Goal: Navigation & Orientation: Find specific page/section

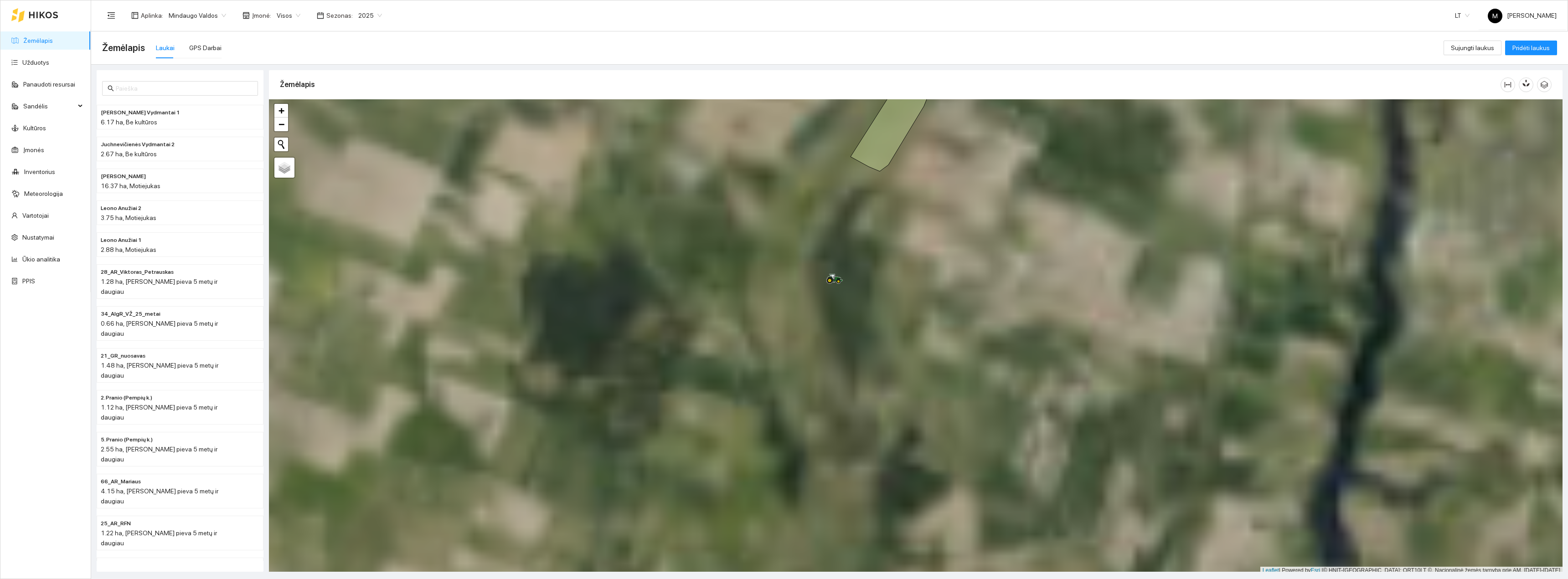
scroll to position [2, 0]
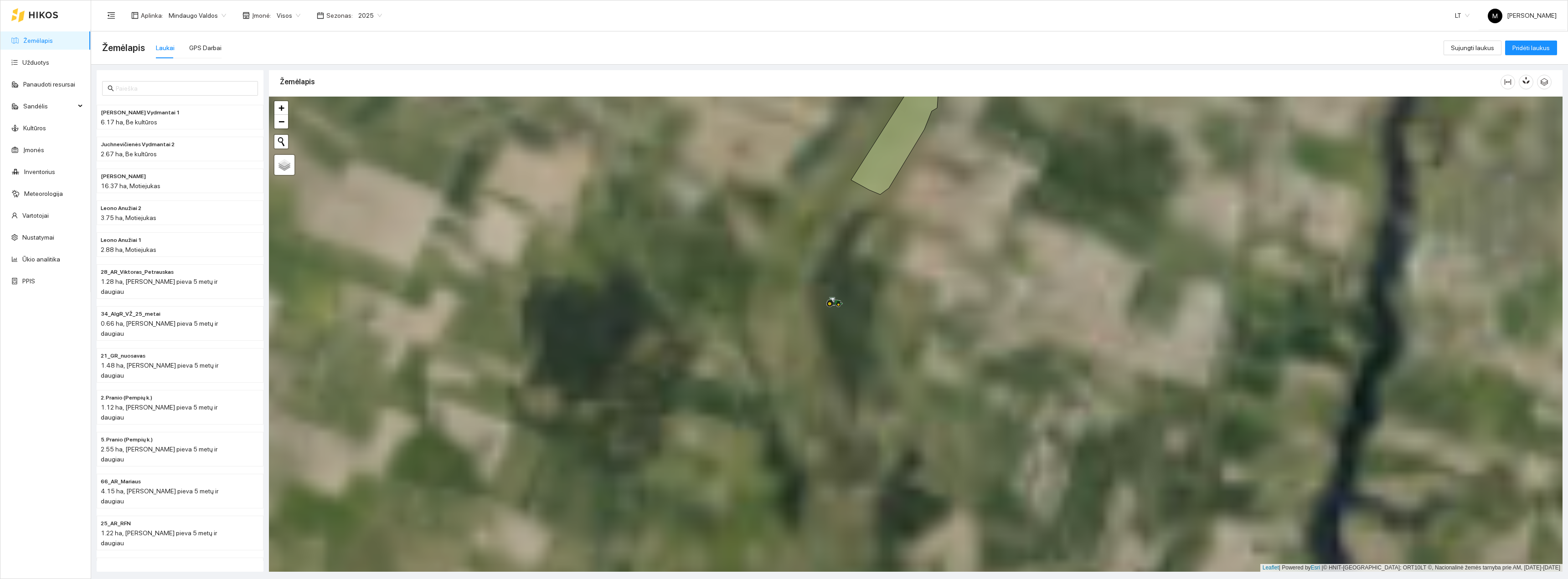
drag, startPoint x: 915, startPoint y: 288, endPoint x: 927, endPoint y: 425, distance: 137.5
click at [927, 425] on div "+ − Nieko nerasta. Bandykite dar kartą. Žemėlapis Palydovas Leaflet | Powered b…" at bounding box center [915, 334] width 1293 height 475
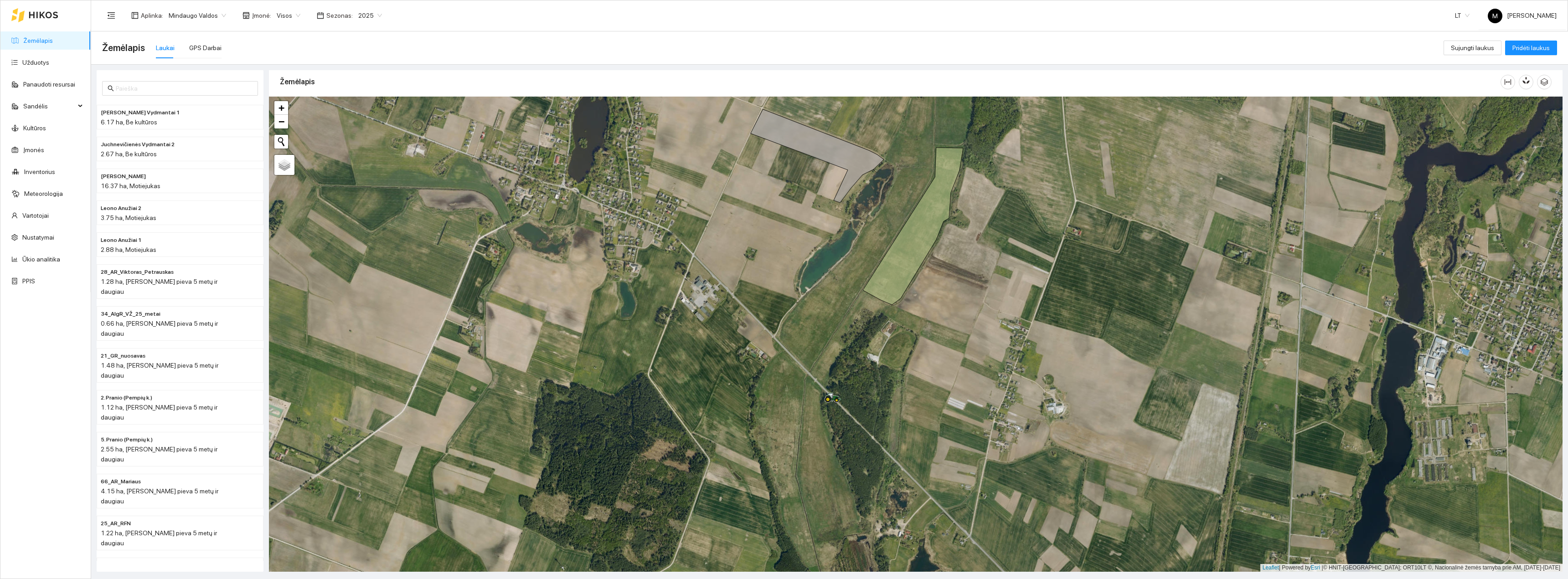
click at [195, 59] on div "Laukai GPS Darbai" at bounding box center [189, 51] width 66 height 28
click at [200, 50] on div "GPS Darbai" at bounding box center [205, 47] width 32 height 10
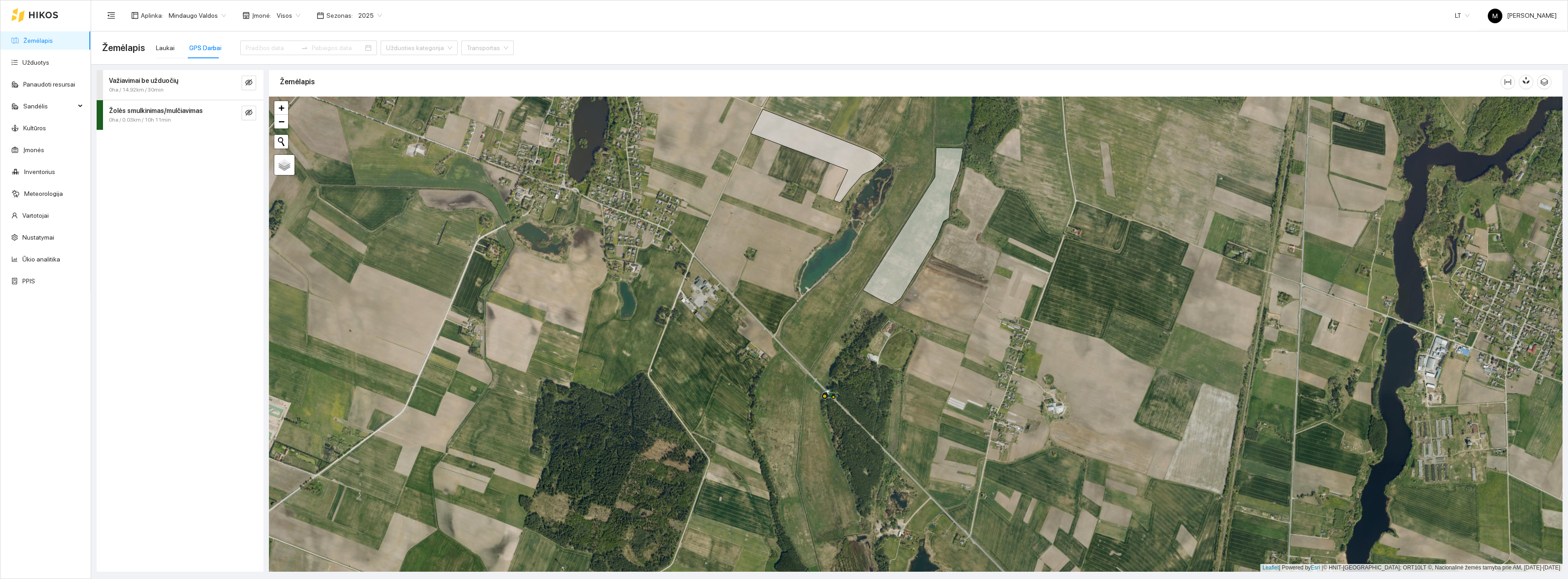
click at [175, 94] on div "0ha / 14.92km / 30min" at bounding box center [164, 90] width 111 height 9
click at [174, 90] on div "0ha / 14.92km / 30min" at bounding box center [164, 90] width 111 height 9
click at [181, 119] on div "0ha / 0.03km / 10h 11min" at bounding box center [164, 120] width 111 height 9
click at [181, 91] on div "0ha / 14.92km / 30min" at bounding box center [164, 90] width 111 height 9
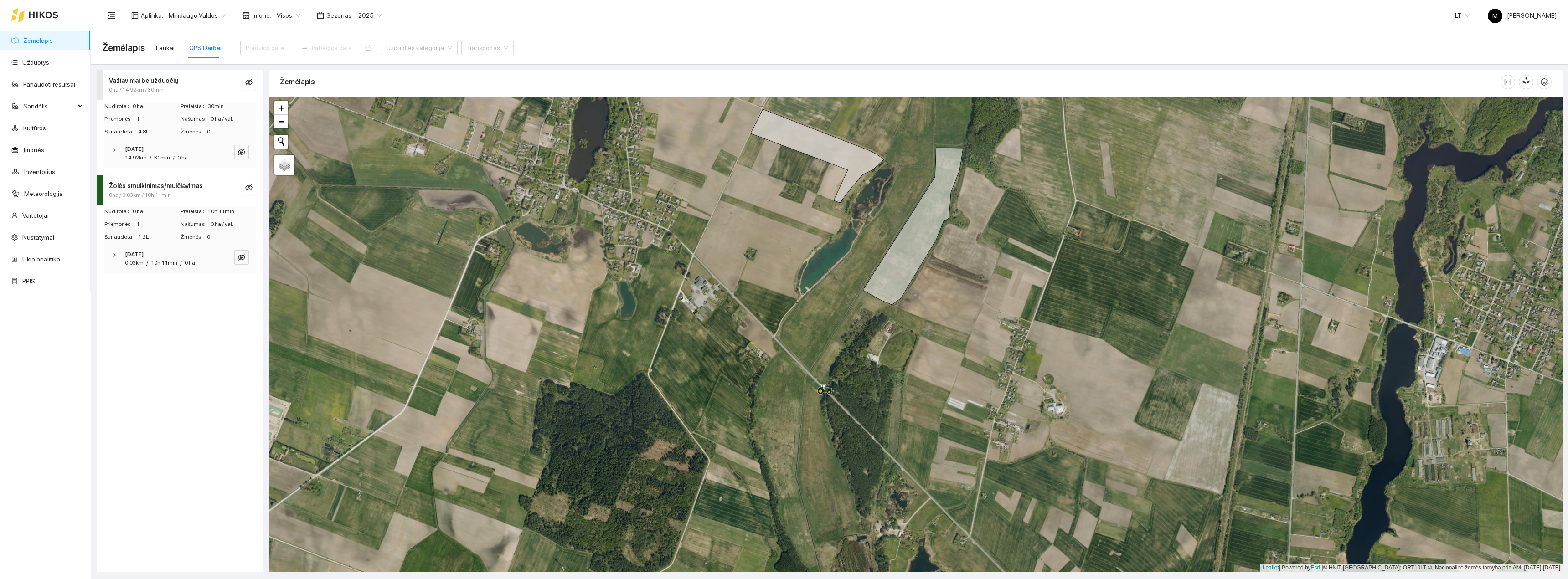
click at [173, 79] on strong "Važiavimai be užduočių" at bounding box center [144, 81] width 69 height 7
click at [166, 49] on div "Laukai" at bounding box center [165, 47] width 19 height 10
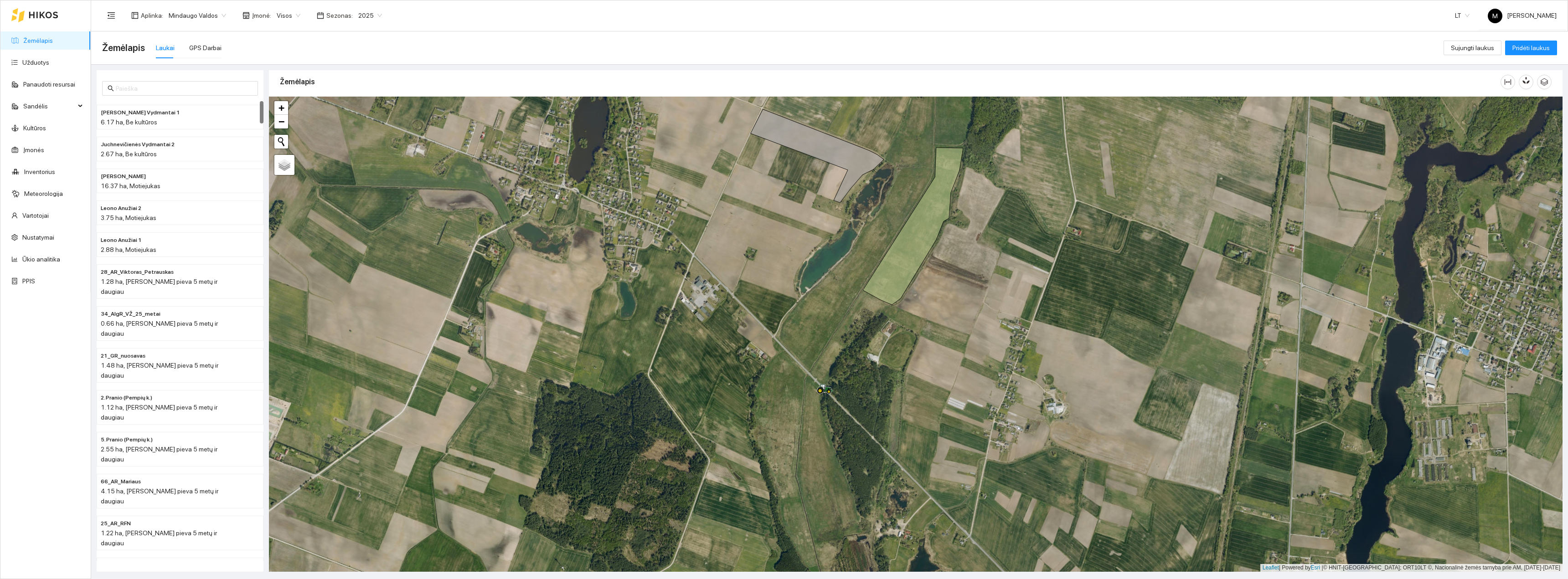
click at [166, 49] on div "Laukai" at bounding box center [165, 47] width 19 height 10
click at [201, 51] on div "GPS Darbai" at bounding box center [205, 47] width 32 height 10
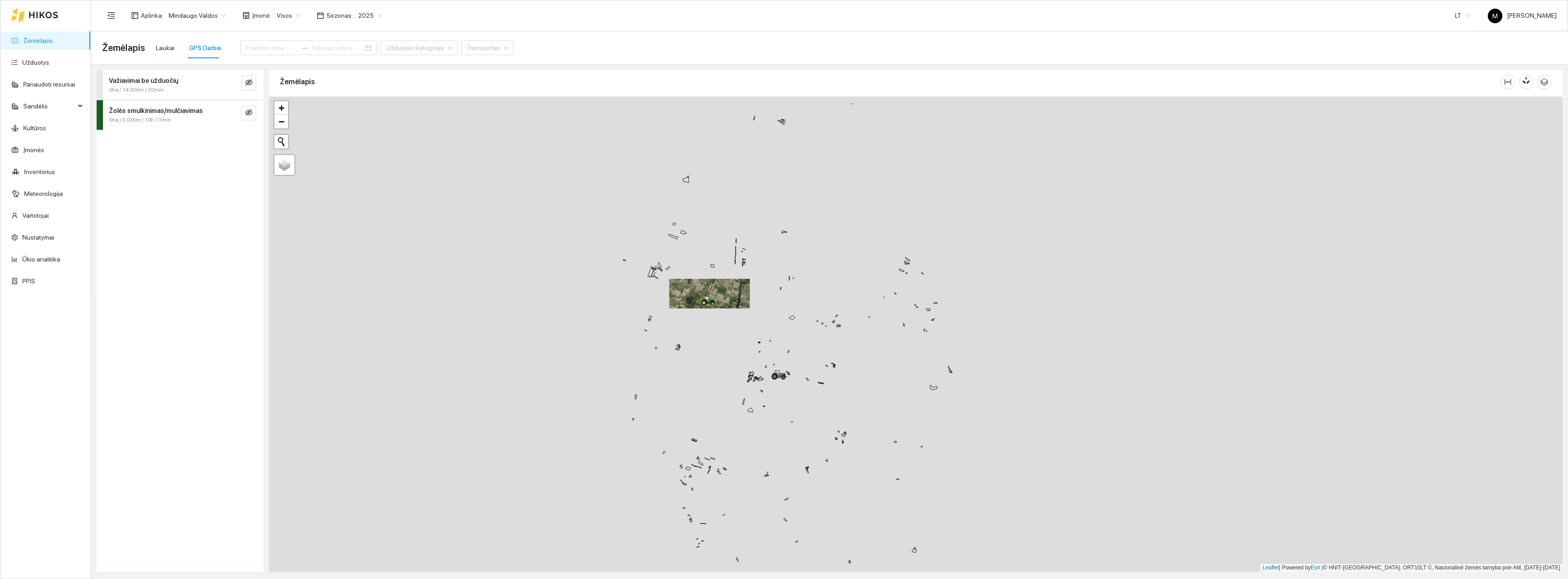
drag, startPoint x: 734, startPoint y: 445, endPoint x: 720, endPoint y: 400, distance: 47.1
click at [720, 400] on div "+ − Nieko nerasta. Bandykite dar kartą. Žemėlapis Palydovas Leaflet | Powered b…" at bounding box center [915, 334] width 1293 height 475
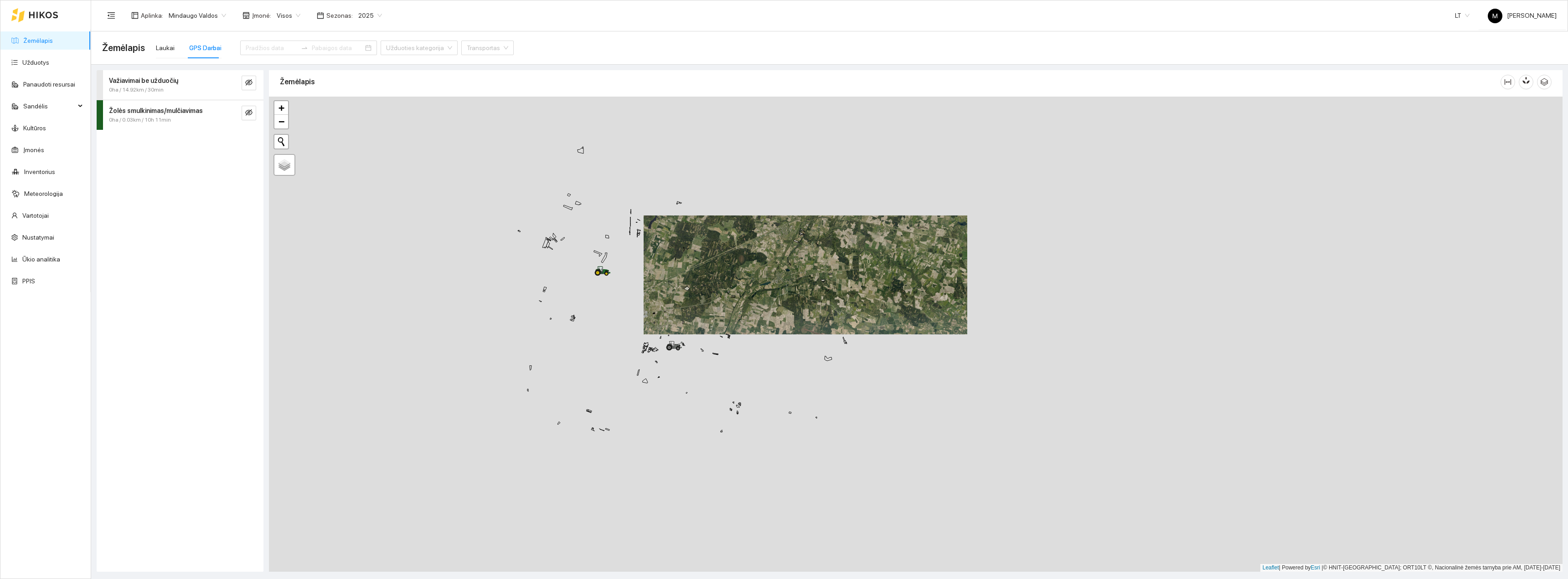
drag, startPoint x: 678, startPoint y: 501, endPoint x: 704, endPoint y: 308, distance: 194.7
click at [704, 311] on div "+ − Nieko nerasta. Bandykite dar kartą. Žemėlapis Palydovas Leaflet | Powered b…" at bounding box center [915, 334] width 1293 height 475
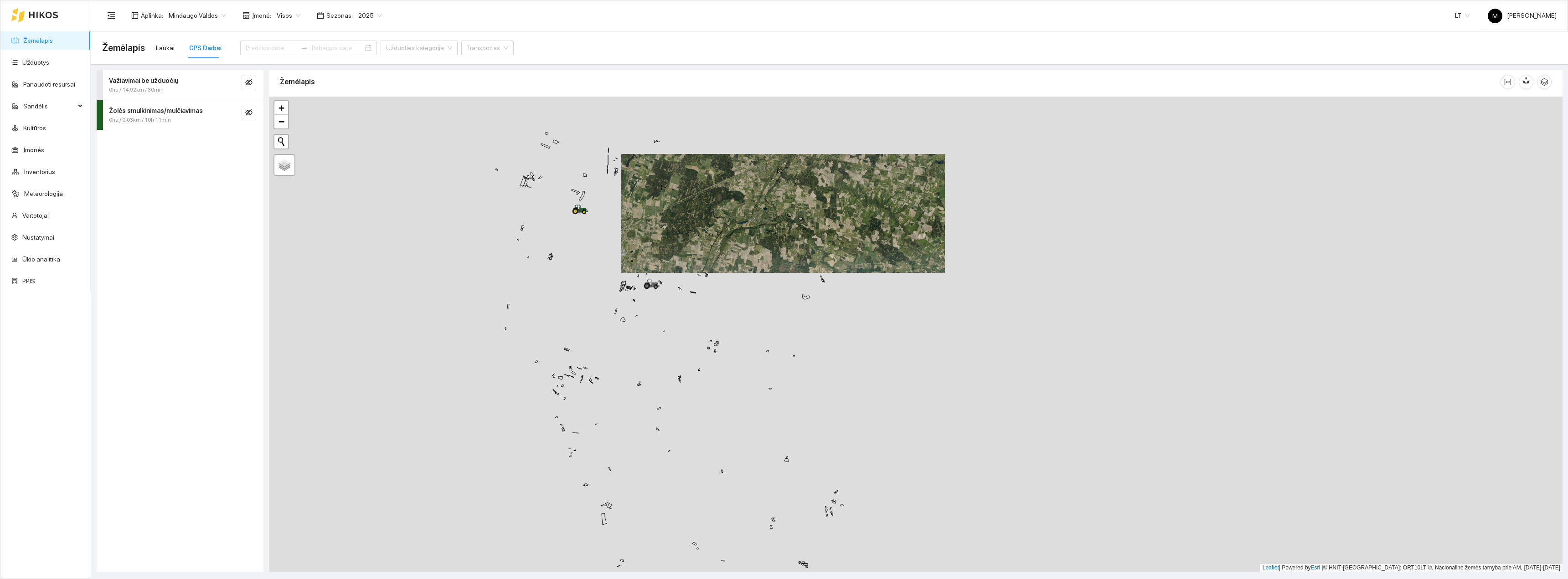
drag, startPoint x: 670, startPoint y: 483, endPoint x: 620, endPoint y: 355, distance: 137.4
click at [618, 366] on div "+ − Nieko nerasta. Bandykite dar kartą. Žemėlapis Palydovas Leaflet | Powered b…" at bounding box center [915, 334] width 1293 height 475
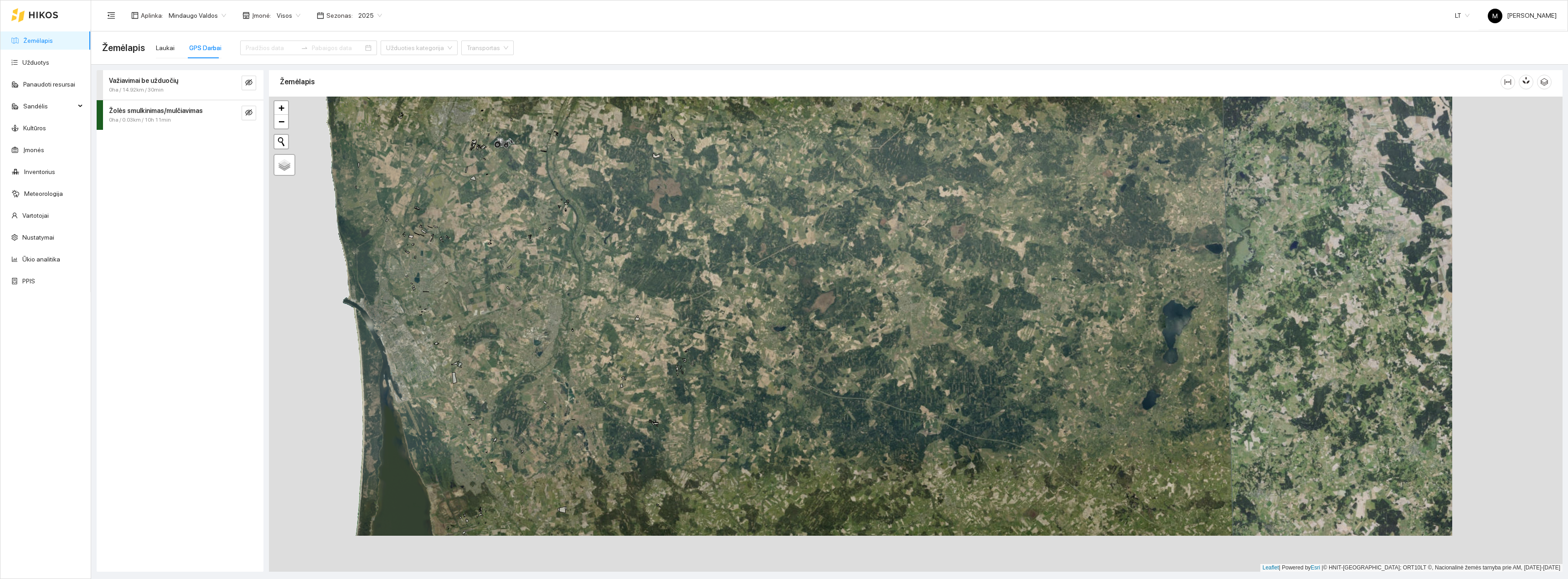
drag, startPoint x: 568, startPoint y: 470, endPoint x: 632, endPoint y: 407, distance: 89.8
click at [631, 411] on div "+ − Nieko nerasta. Bandykite dar kartą. Žemėlapis Palydovas Leaflet | Powered b…" at bounding box center [915, 334] width 1293 height 475
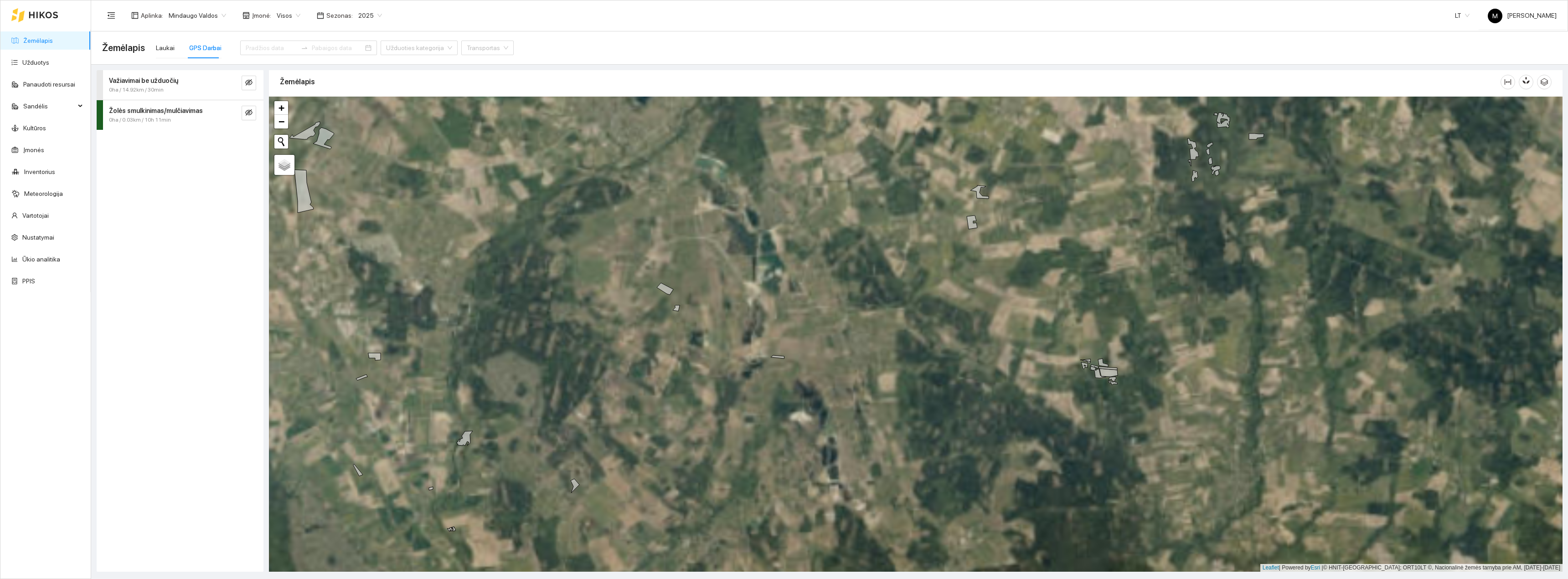
drag, startPoint x: 522, startPoint y: 462, endPoint x: 686, endPoint y: 350, distance: 198.6
click at [677, 362] on div "+ − Nieko nerasta. Bandykite dar kartą. Žemėlapis Palydovas Leaflet | Powered b…" at bounding box center [915, 334] width 1293 height 475
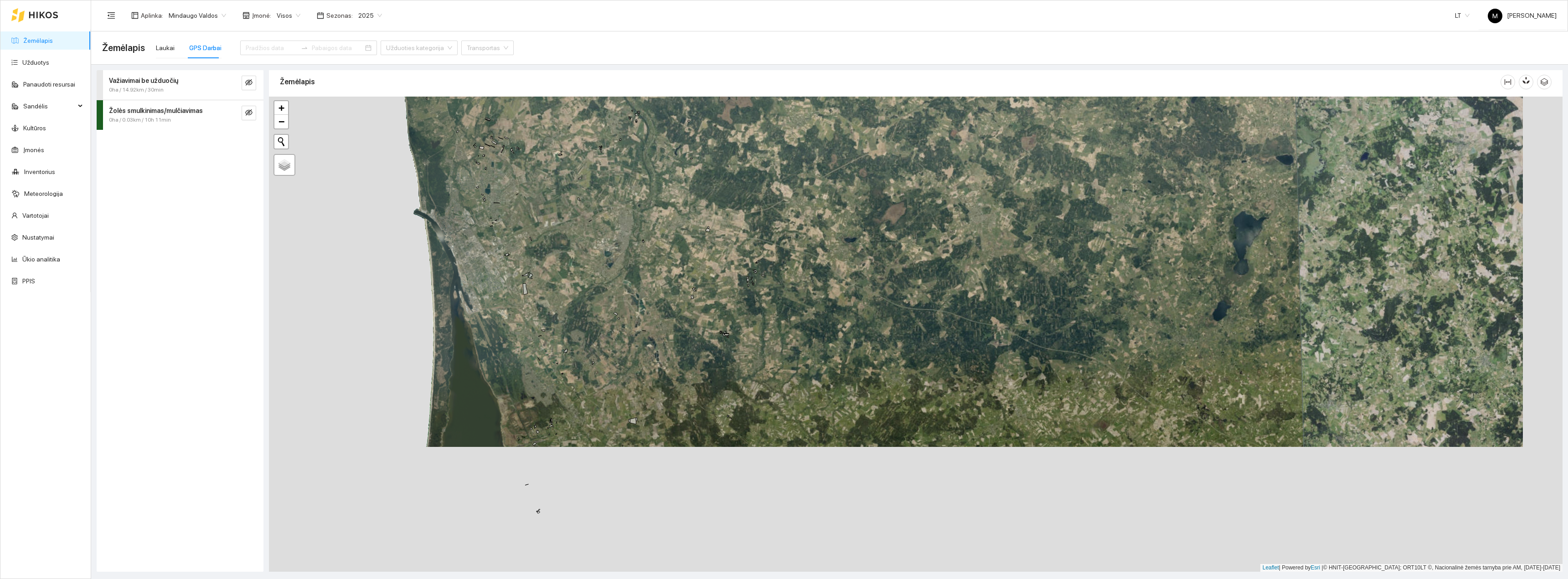
drag, startPoint x: 519, startPoint y: 434, endPoint x: 576, endPoint y: 389, distance: 72.6
click at [576, 389] on div "+ − Nieko nerasta. Bandykite dar kartą. Žemėlapis Palydovas Leaflet | Powered b…" at bounding box center [915, 334] width 1293 height 475
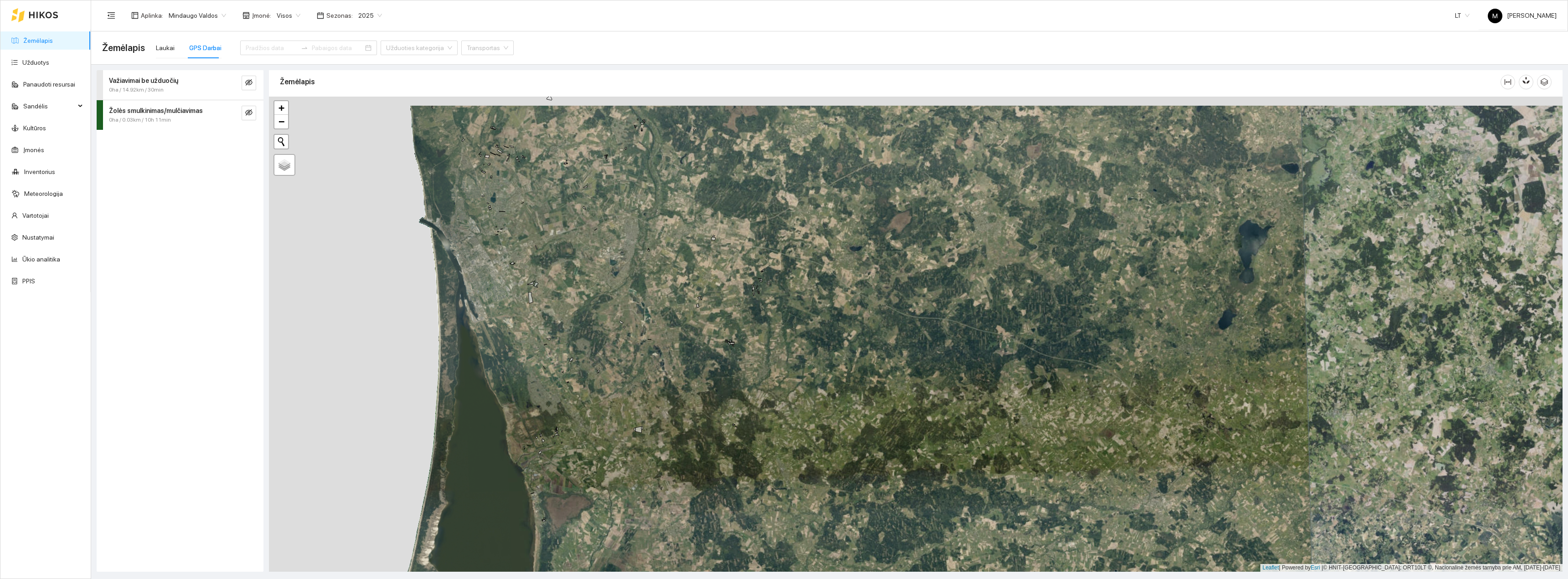
drag, startPoint x: 580, startPoint y: 259, endPoint x: 671, endPoint y: 337, distance: 119.9
click at [668, 336] on div "+ − Nieko nerasta. Bandykite dar kartą. Žemėlapis Palydovas Leaflet | Powered b…" at bounding box center [915, 334] width 1293 height 475
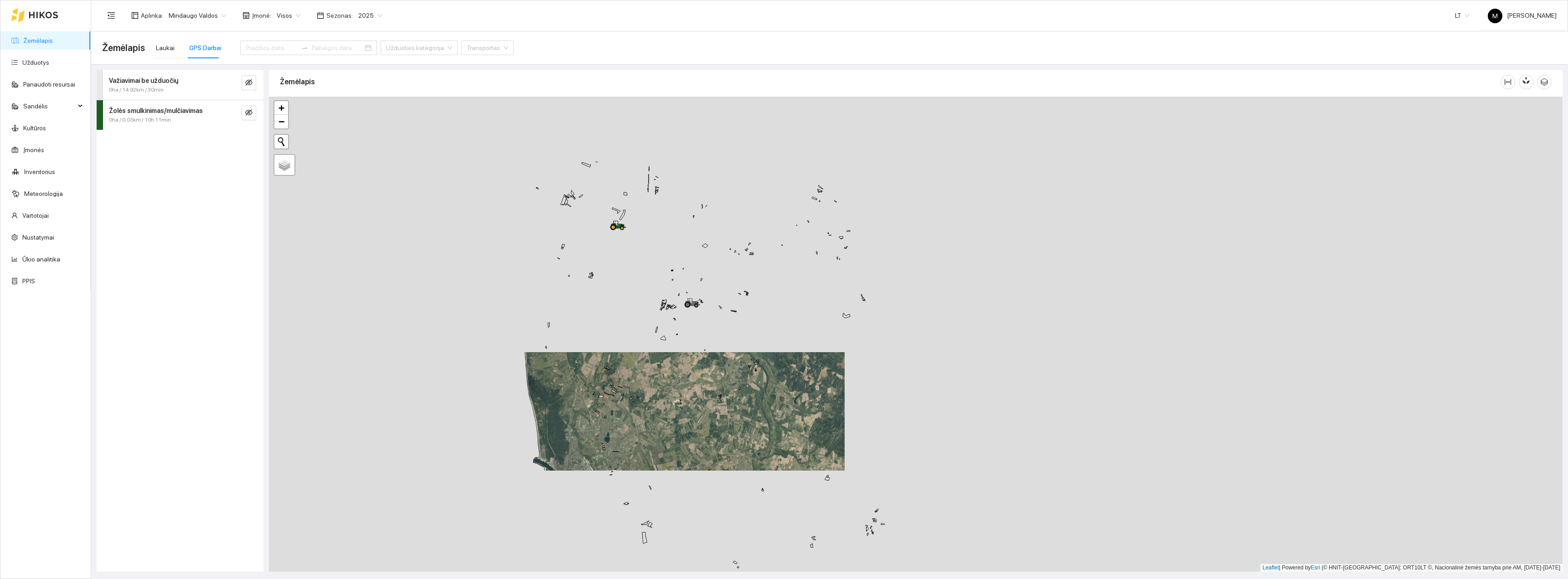
drag, startPoint x: 628, startPoint y: 187, endPoint x: 633, endPoint y: 313, distance: 126.1
click at [632, 307] on div "+ − Nieko nerasta. Bandykite dar kartą. Žemėlapis Palydovas Leaflet | Powered b…" at bounding box center [915, 334] width 1293 height 475
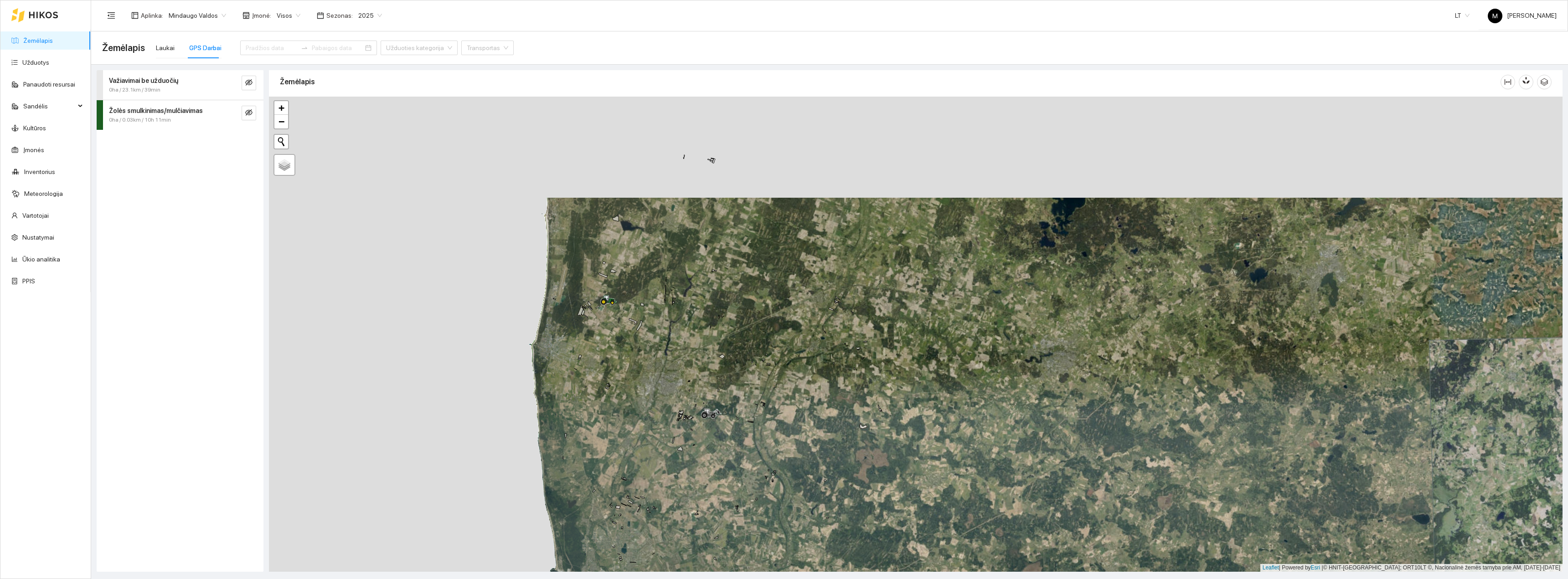
drag, startPoint x: 629, startPoint y: 279, endPoint x: 664, endPoint y: 391, distance: 117.3
click at [665, 401] on div "+ − Nieko nerasta. Bandykite dar kartą. Žemėlapis Palydovas Leaflet | Powered b…" at bounding box center [915, 334] width 1293 height 475
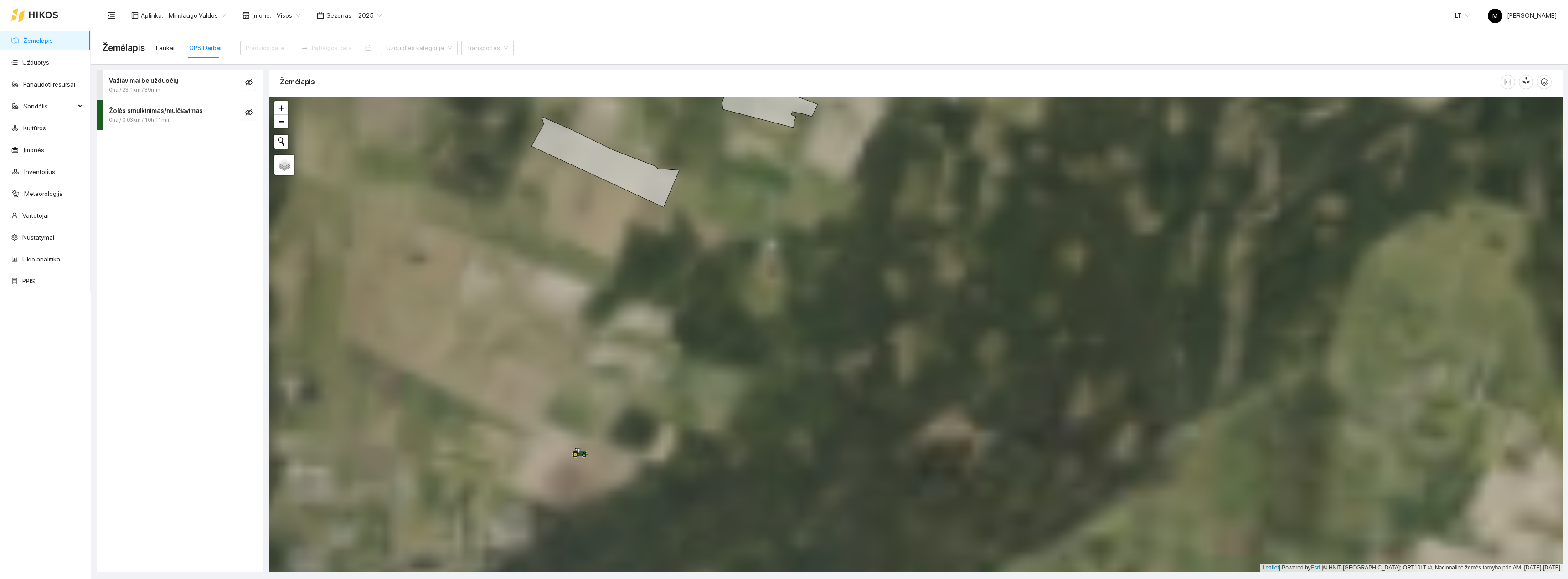
drag, startPoint x: 684, startPoint y: 345, endPoint x: 665, endPoint y: 437, distance: 93.9
click at [665, 436] on div "+ − Nieko nerasta. Bandykite dar kartą. Žemėlapis Palydovas Leaflet | Powered b…" at bounding box center [915, 334] width 1293 height 475
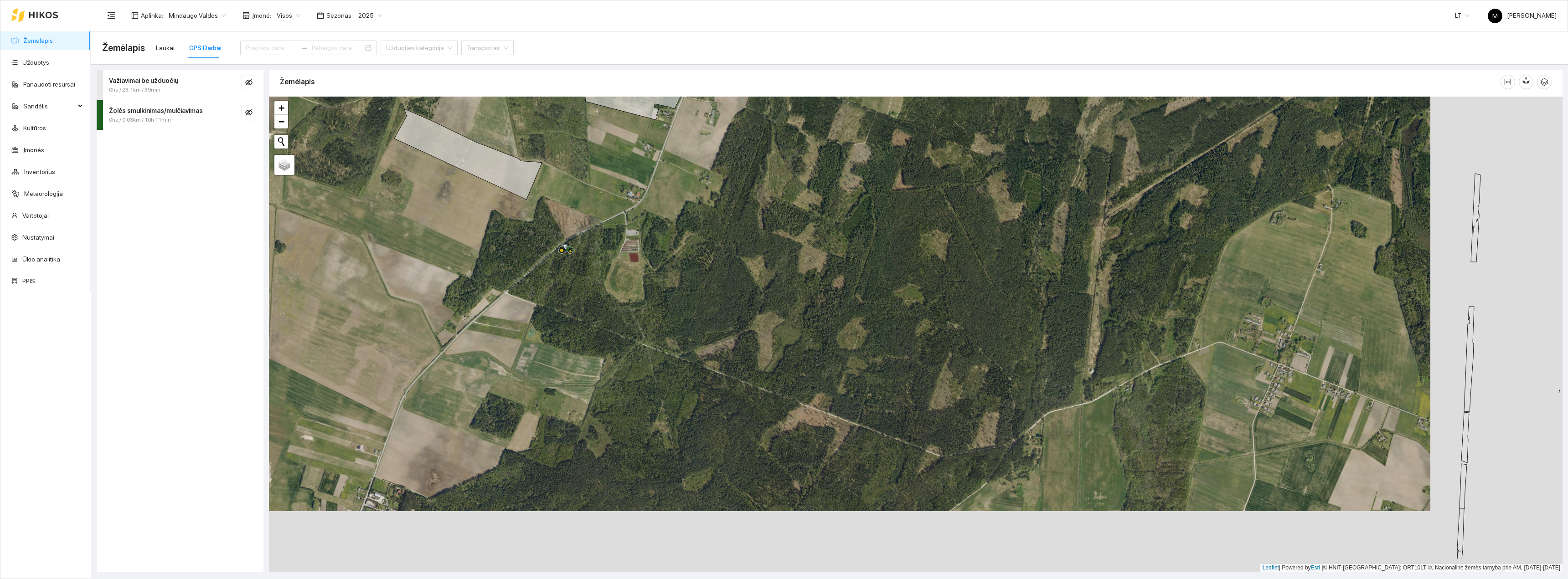
drag, startPoint x: 965, startPoint y: 371, endPoint x: 807, endPoint y: 298, distance: 174.0
click at [810, 300] on div "+ − Nieko nerasta. Bandykite dar kartą. Žemėlapis Palydovas Leaflet | Powered b…" at bounding box center [915, 334] width 1293 height 475
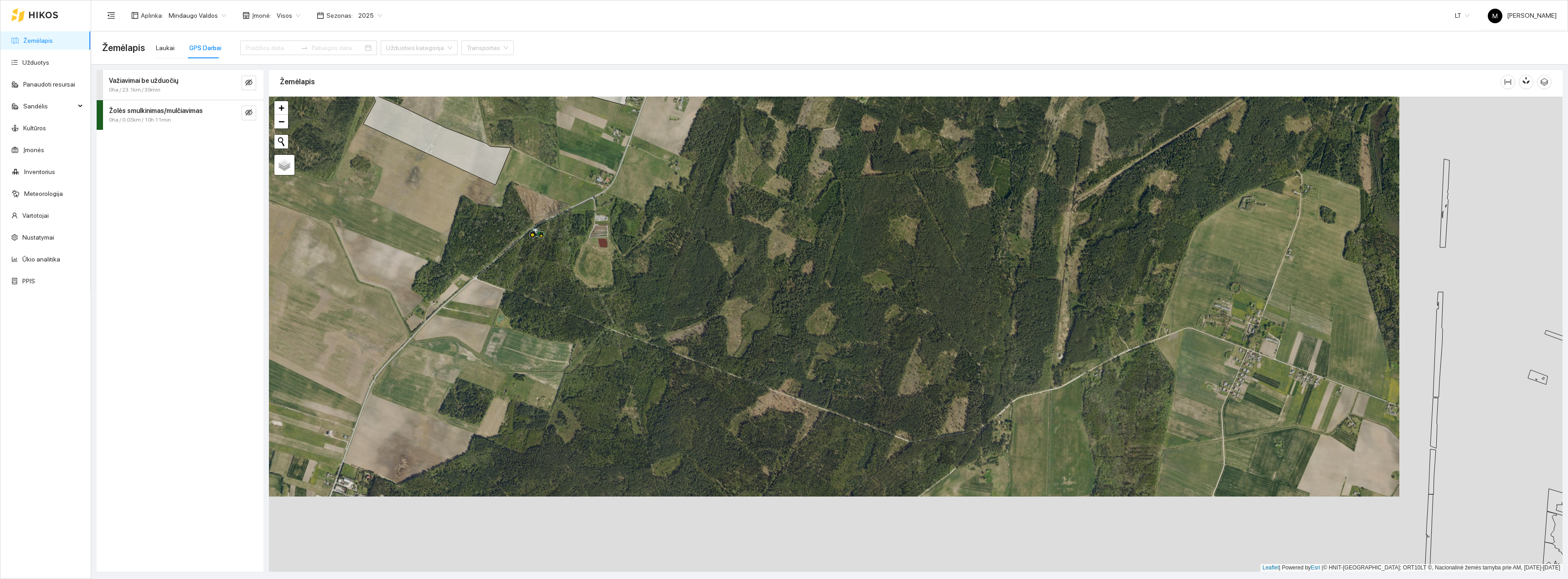
drag, startPoint x: 778, startPoint y: 276, endPoint x: 992, endPoint y: 412, distance: 253.6
click at [979, 409] on div "+ − Nieko nerasta. Bandykite dar kartą. Žemėlapis Palydovas Leaflet | Powered b…" at bounding box center [915, 334] width 1293 height 475
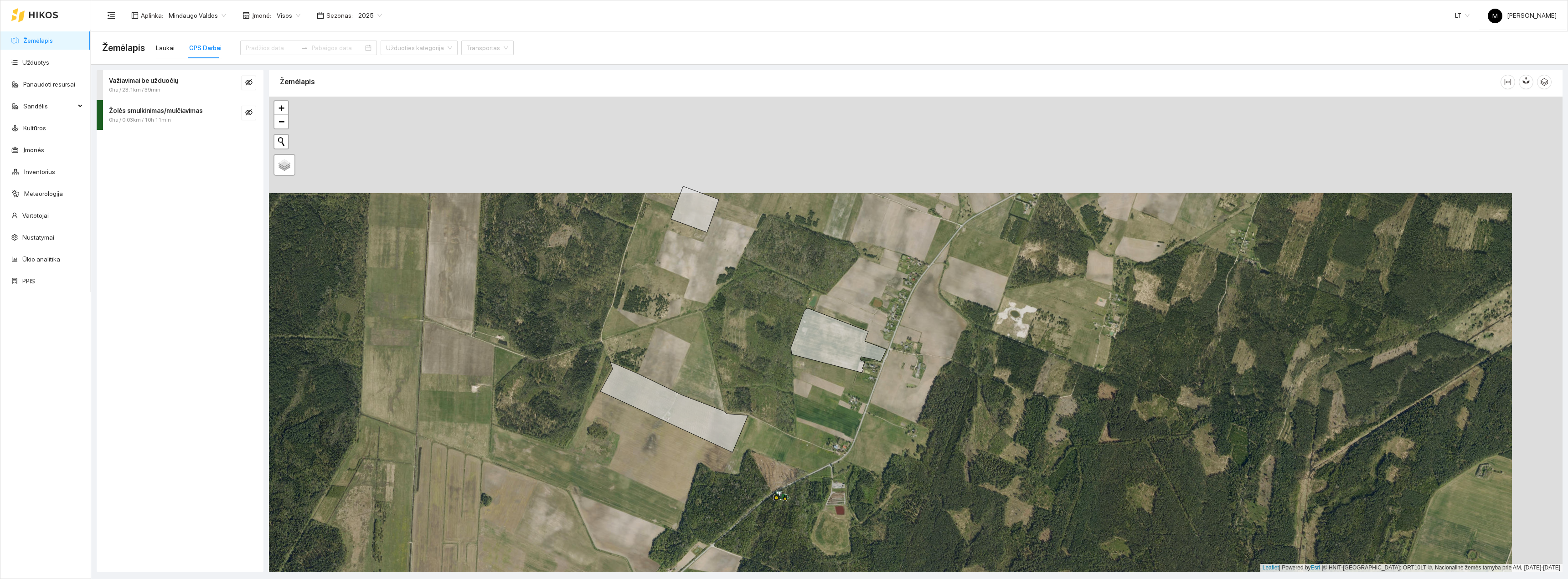
drag, startPoint x: 874, startPoint y: 298, endPoint x: 828, endPoint y: 383, distance: 96.6
click at [828, 383] on div "+ − Nieko nerasta. Bandykite dar kartą. Žemėlapis Palydovas Leaflet | Powered b…" at bounding box center [915, 334] width 1293 height 475
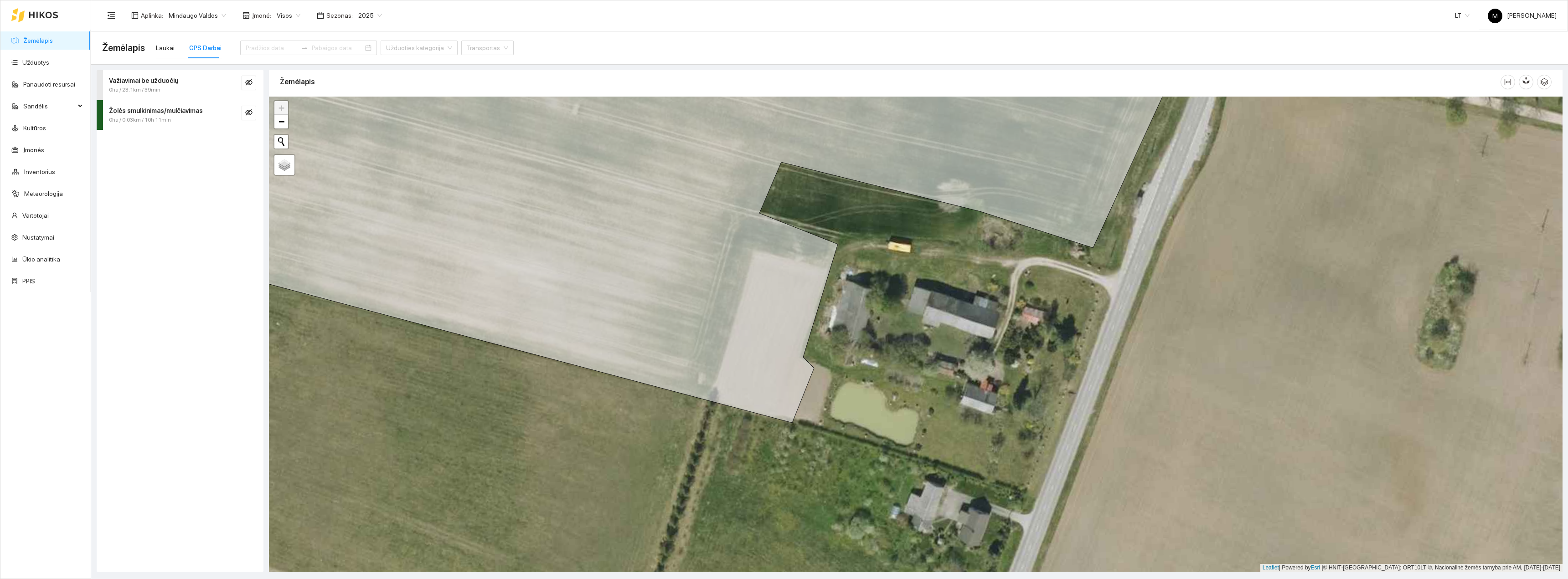
drag, startPoint x: 910, startPoint y: 432, endPoint x: 766, endPoint y: 452, distance: 145.4
click at [766, 452] on div "+ − Nieko nerasta. Bandykite dar kartą. Žemėlapis Palydovas Leaflet | Powered b…" at bounding box center [915, 334] width 1293 height 475
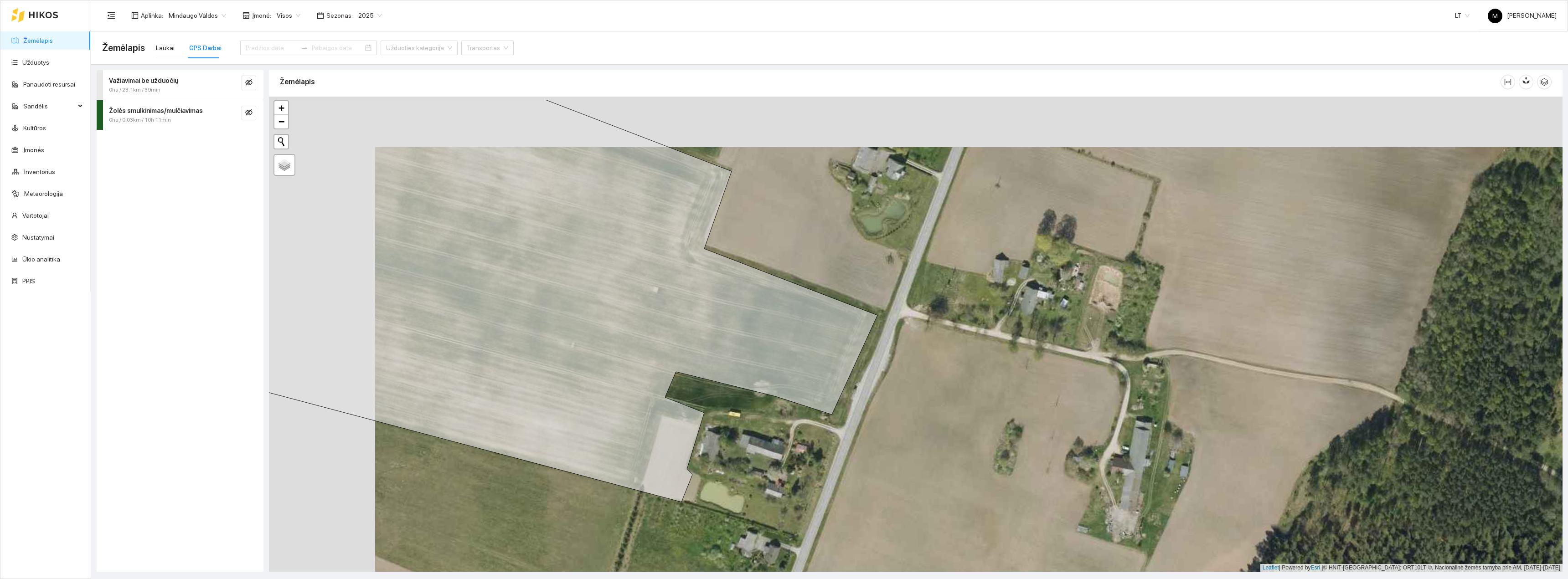
drag, startPoint x: 667, startPoint y: 355, endPoint x: 805, endPoint y: 415, distance: 150.5
click at [805, 415] on div "+ − Nieko nerasta. Bandykite dar kartą. Žemėlapis Palydovas Leaflet | Powered b…" at bounding box center [915, 334] width 1293 height 475
